Goal: Navigation & Orientation: Find specific page/section

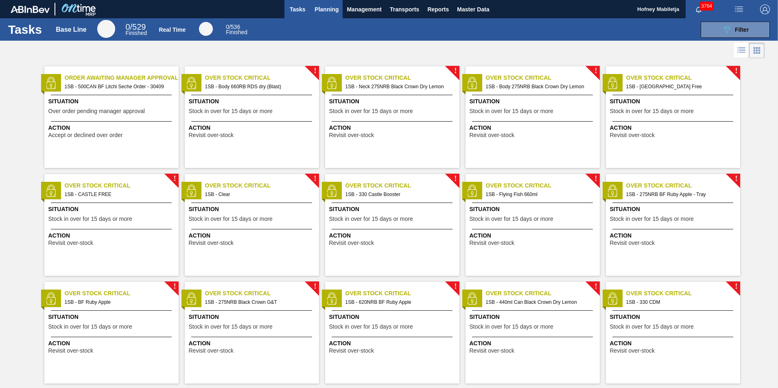
click at [327, 11] on span "Planning" at bounding box center [327, 9] width 24 height 10
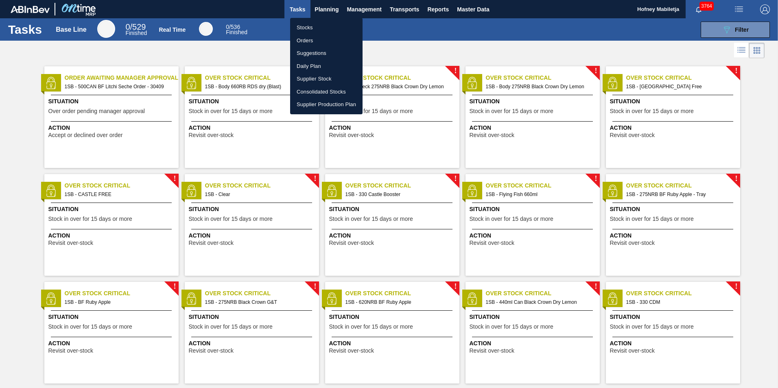
click at [305, 24] on li "Stocks" at bounding box center [326, 27] width 72 height 13
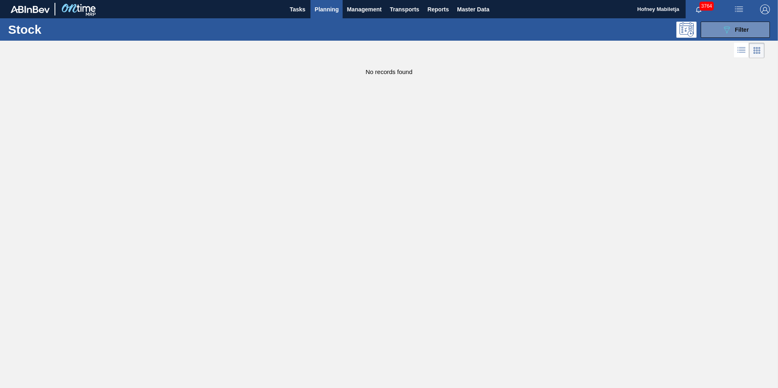
click at [324, 10] on span "Planning" at bounding box center [327, 9] width 24 height 10
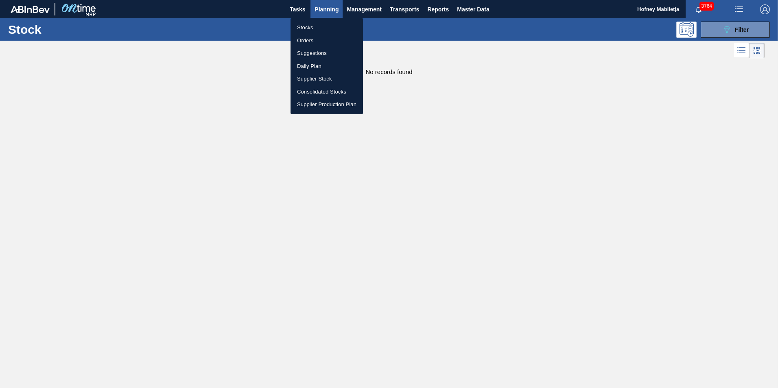
click at [304, 41] on li "Orders" at bounding box center [327, 40] width 72 height 13
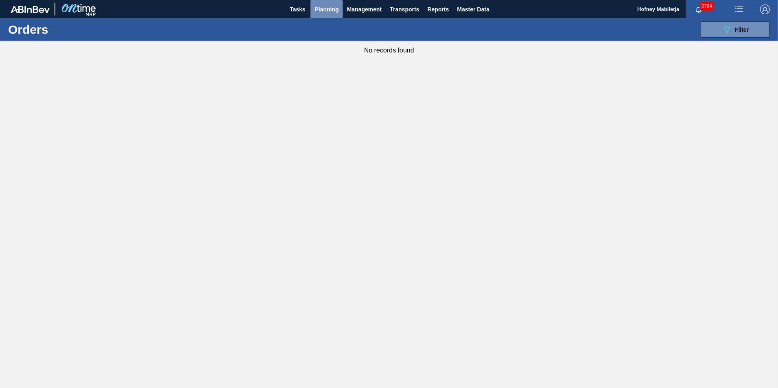
click at [323, 9] on span "Planning" at bounding box center [327, 9] width 24 height 10
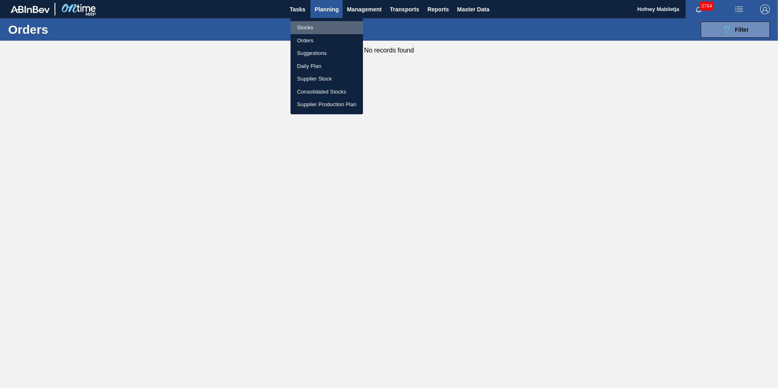
click at [305, 26] on li "Stocks" at bounding box center [327, 27] width 72 height 13
